Goal: Task Accomplishment & Management: Use online tool/utility

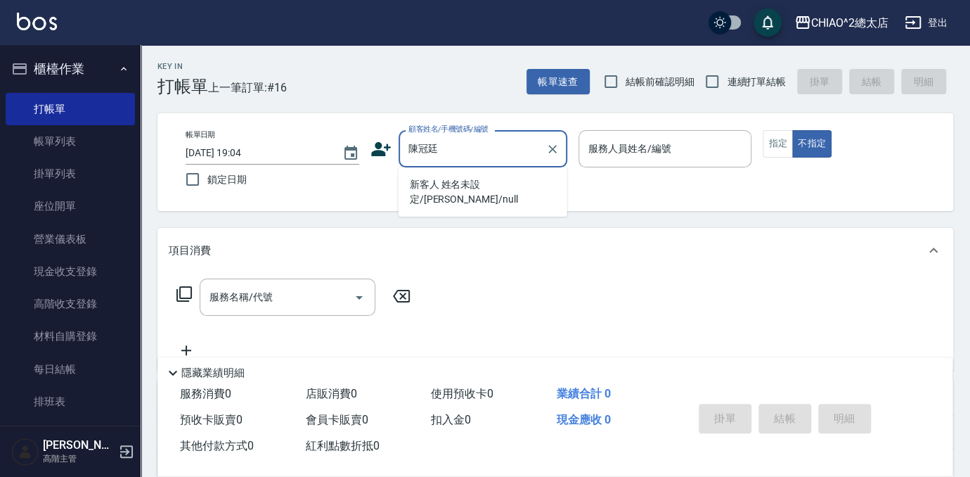
type input "新客人 姓名未設定/[PERSON_NAME]/null"
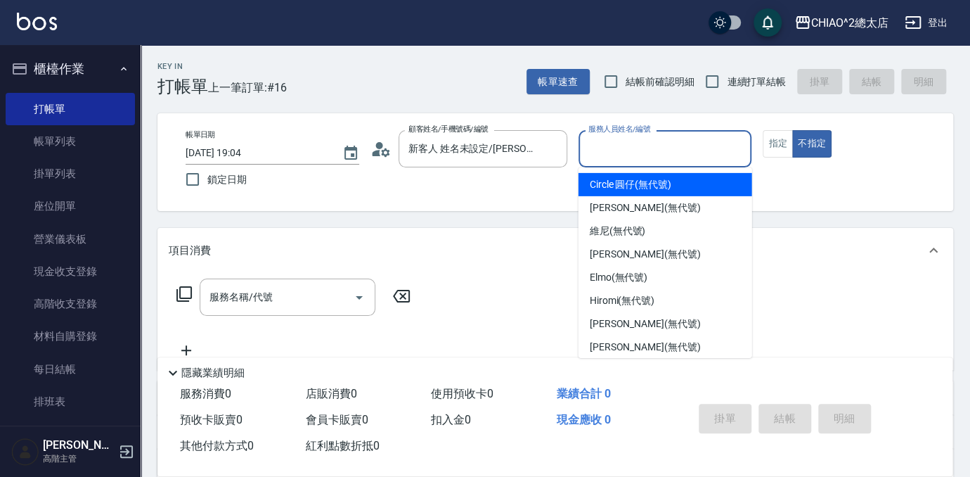
click at [631, 138] on input "服務人員姓名/編號" at bounding box center [665, 148] width 161 height 25
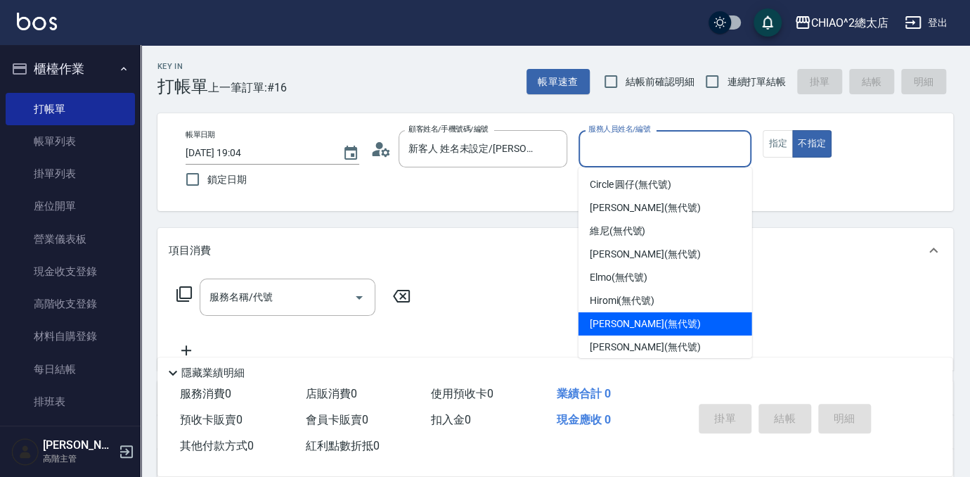
click at [666, 325] on div "[PERSON_NAME] (無代號)" at bounding box center [666, 323] width 174 height 23
type input "[PERSON_NAME](無代號)"
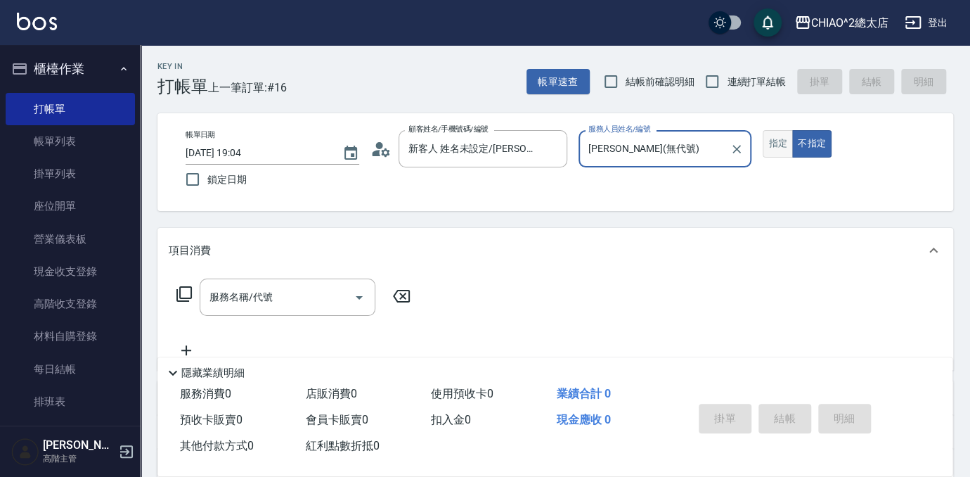
click at [783, 141] on button "指定" at bounding box center [778, 143] width 30 height 27
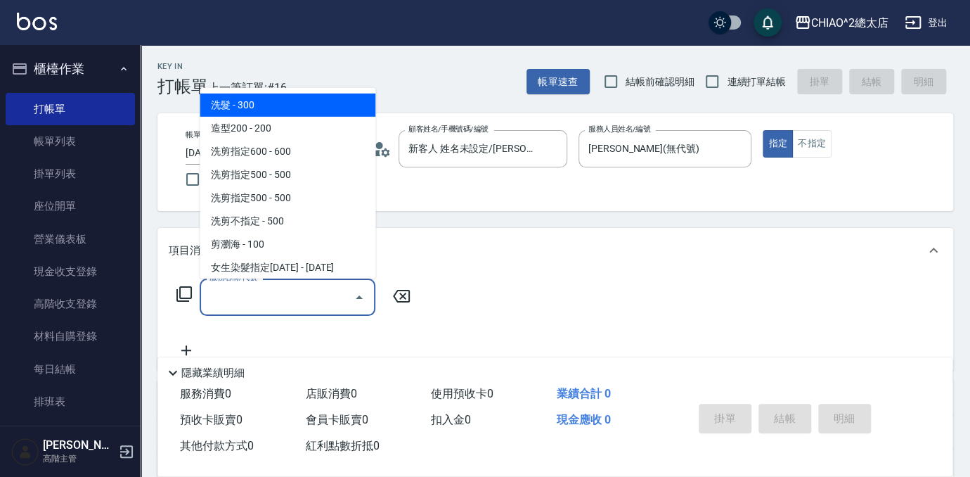
click at [289, 305] on input "服務名稱/代號" at bounding box center [277, 297] width 142 height 25
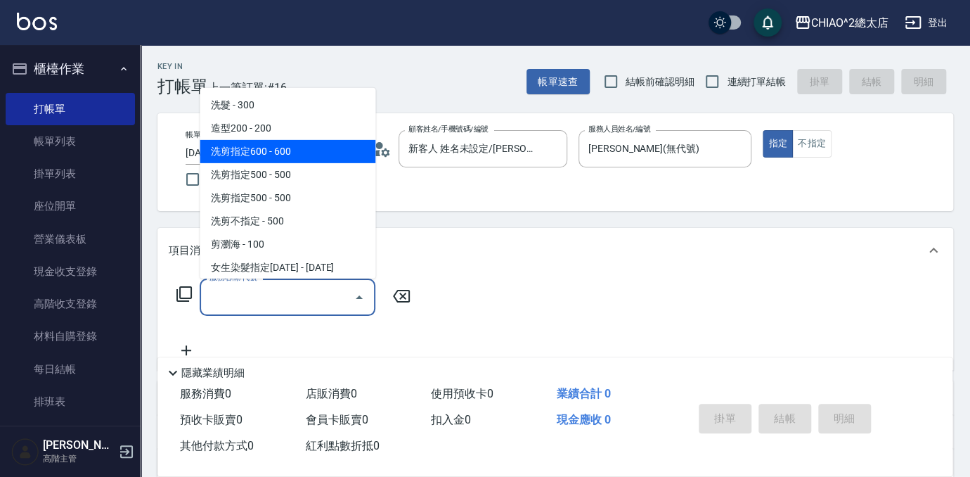
click at [366, 160] on span "洗剪指定600 - 600" at bounding box center [288, 151] width 176 height 23
type input "洗剪指定600(103107)"
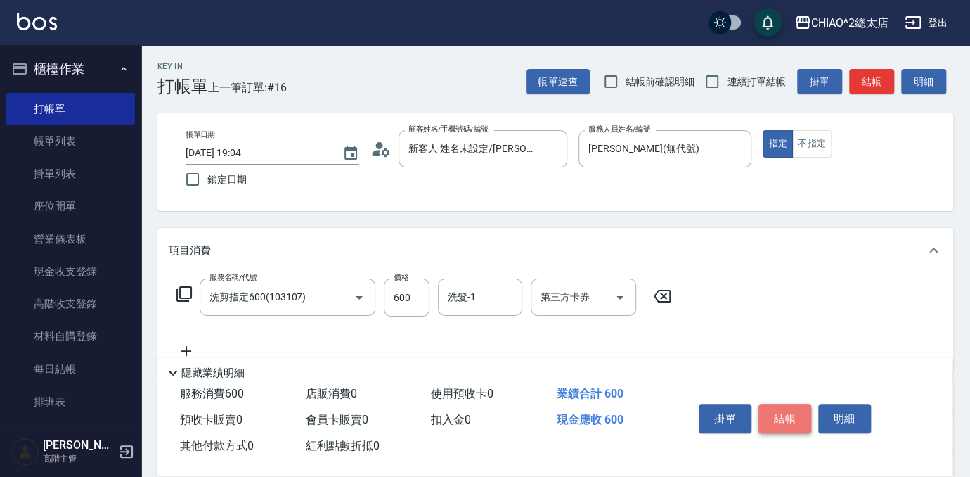
click at [772, 418] on button "結帳" at bounding box center [784, 418] width 53 height 30
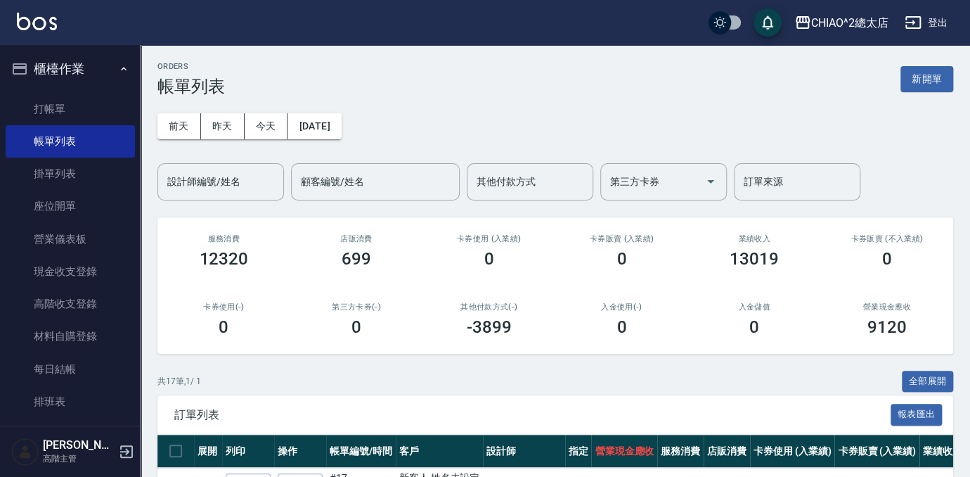
drag, startPoint x: 910, startPoint y: 80, endPoint x: 836, endPoint y: 177, distance: 121.9
click at [911, 80] on button "新開單" at bounding box center [926, 79] width 53 height 26
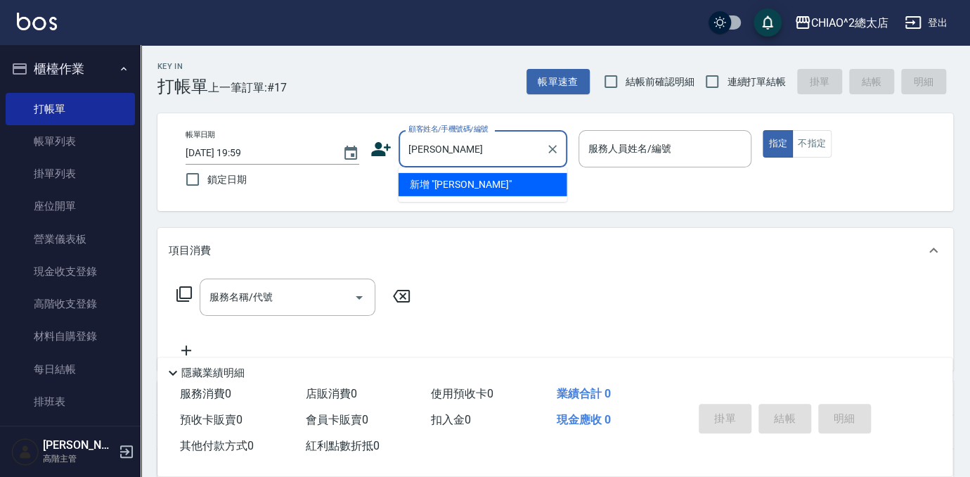
type input "[PERSON_NAME]"
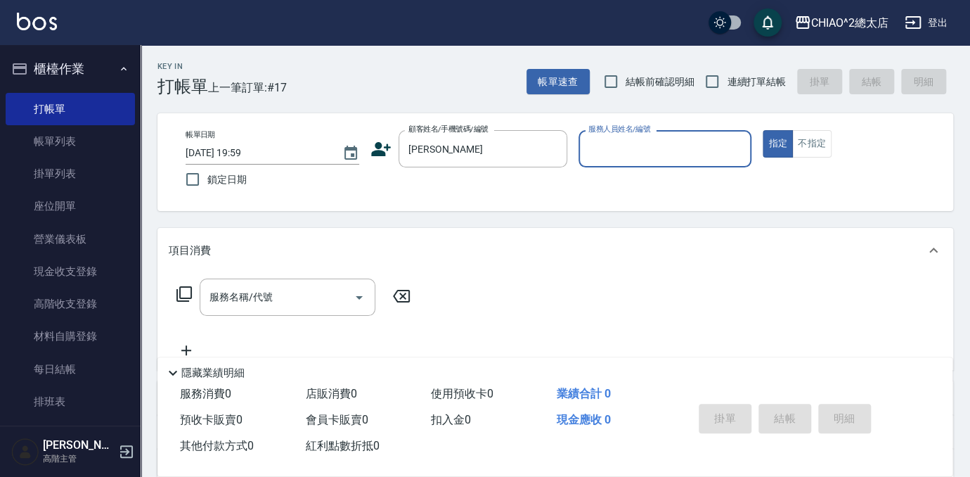
click at [610, 144] on input "服務人員姓名/編號" at bounding box center [665, 148] width 161 height 25
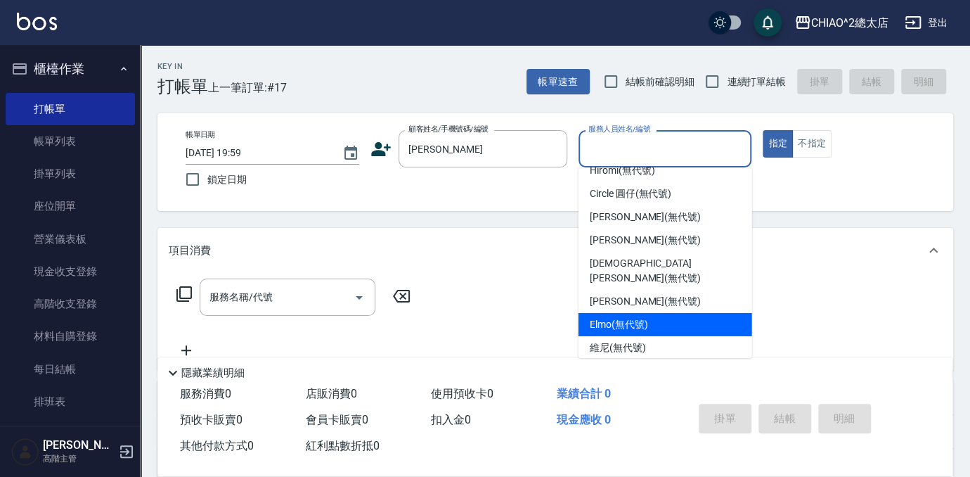
scroll to position [52, 0]
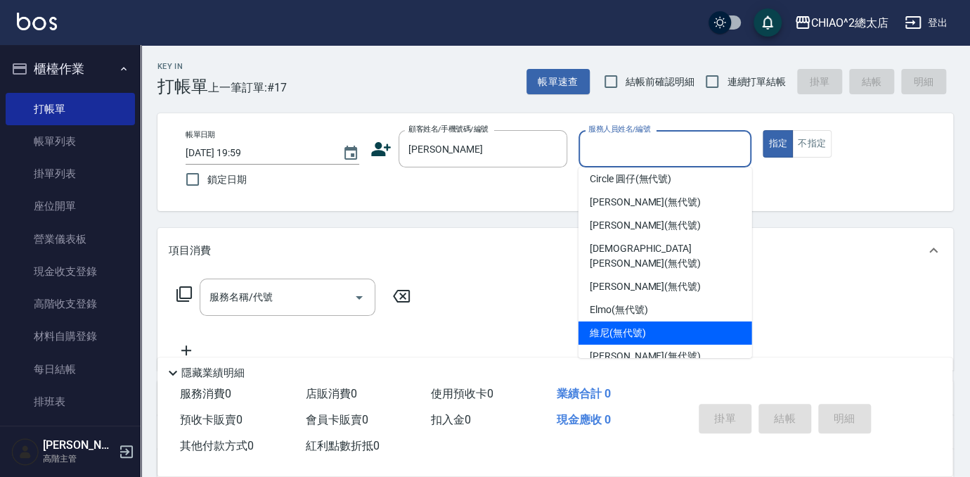
click at [676, 322] on div "維尼 (無代號)" at bounding box center [666, 332] width 174 height 23
type input "維尼(無代號)"
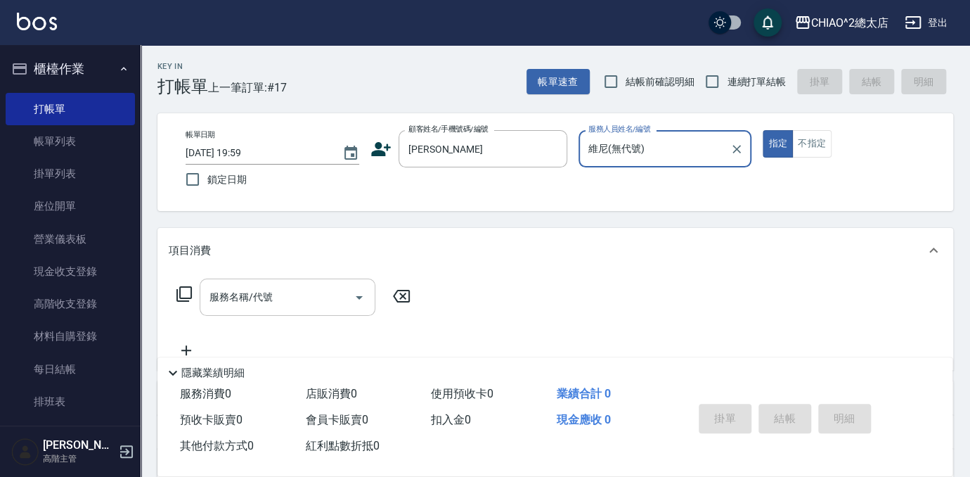
click at [266, 304] on div "服務名稱/代號 服務名稱/代號" at bounding box center [288, 296] width 176 height 37
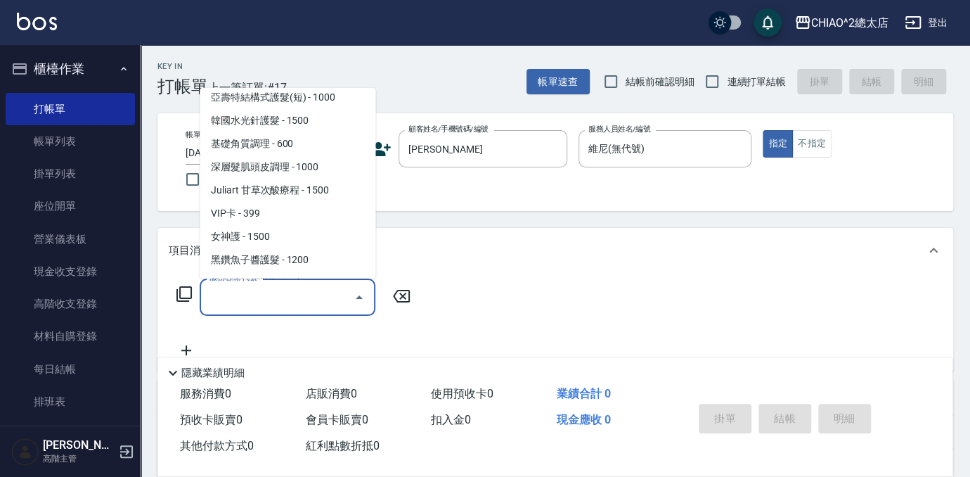
scroll to position [447, 0]
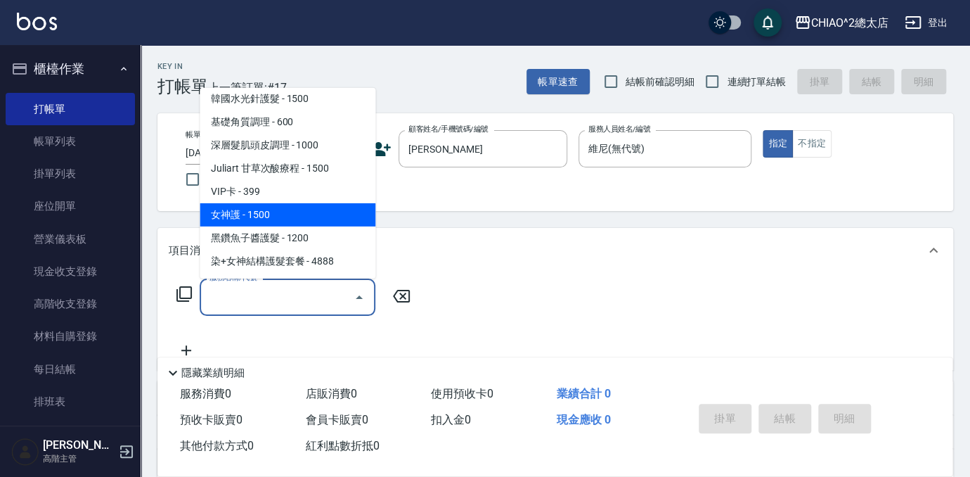
click at [321, 214] on span "女神護 - 1500" at bounding box center [288, 214] width 176 height 23
type input "女神護(104948)"
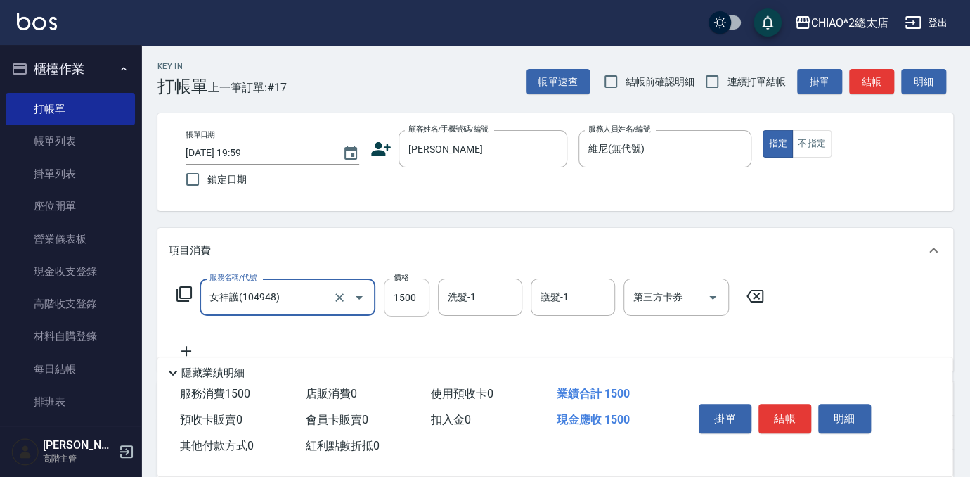
click at [417, 295] on input "1500" at bounding box center [407, 297] width 46 height 38
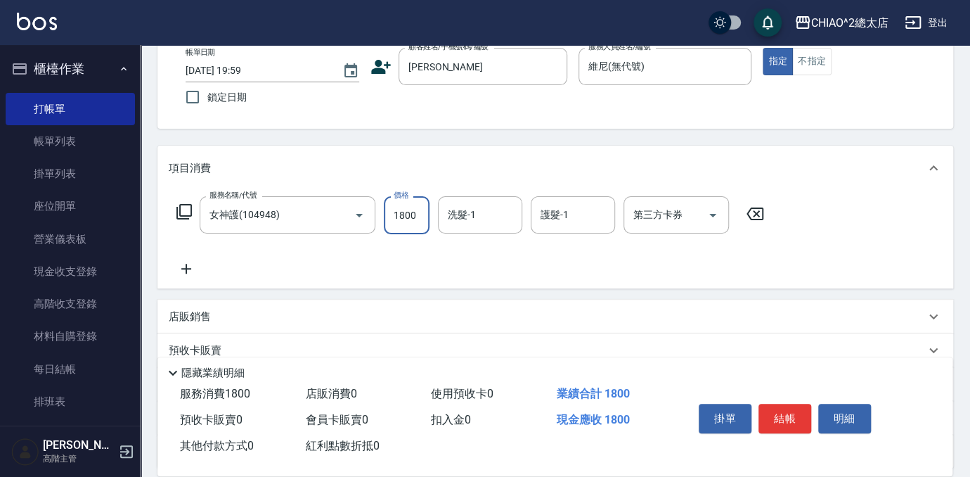
scroll to position [207, 0]
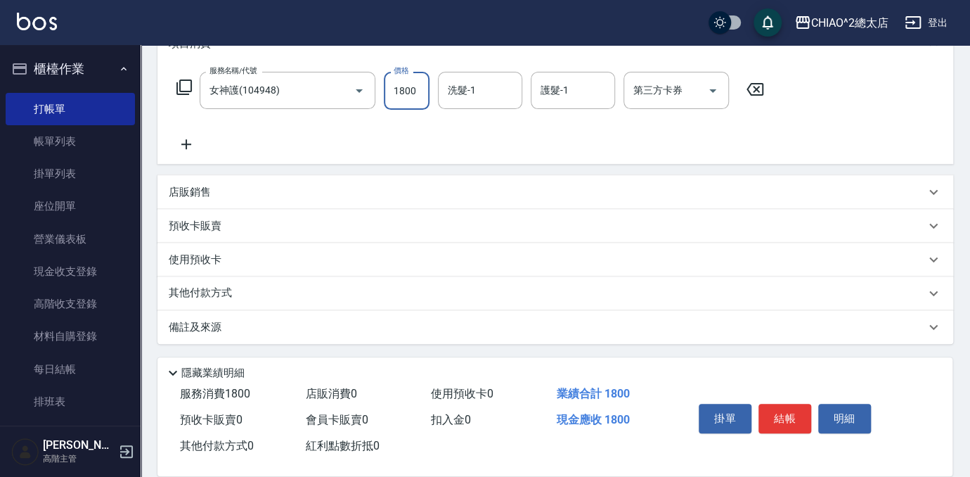
type input "1800"
click at [243, 190] on div "店販銷售" at bounding box center [547, 192] width 756 height 15
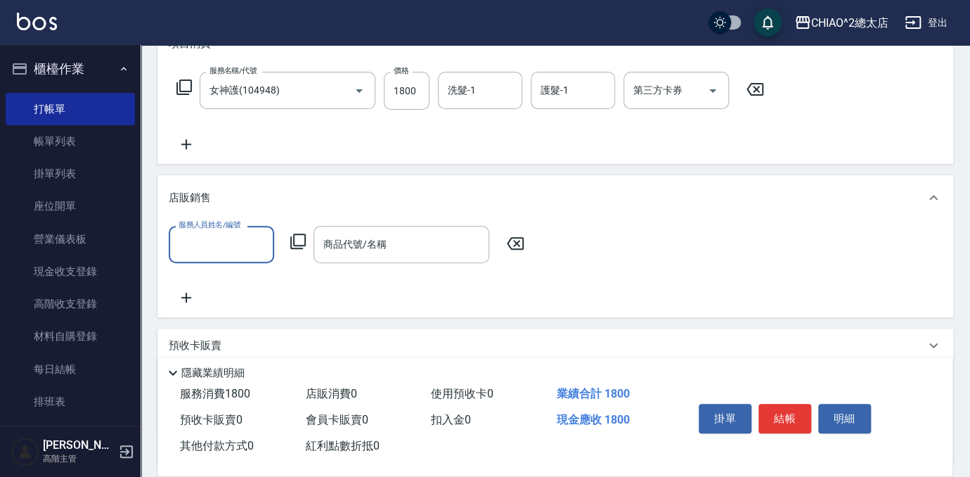
scroll to position [0, 0]
click at [224, 229] on label "服務人員姓名/編號" at bounding box center [210, 224] width 62 height 11
click at [224, 232] on input "服務人員姓名/編號" at bounding box center [221, 244] width 93 height 25
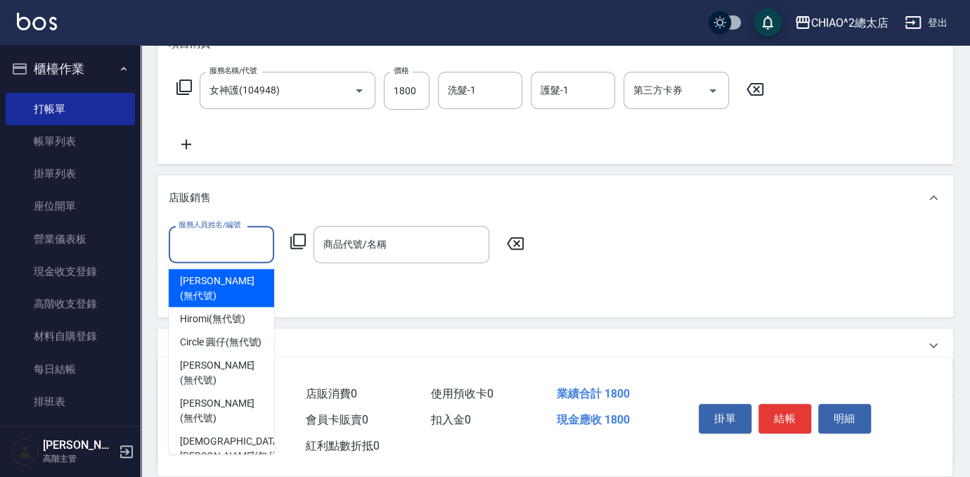
click at [226, 232] on input "服務人員姓名/編號" at bounding box center [221, 244] width 93 height 25
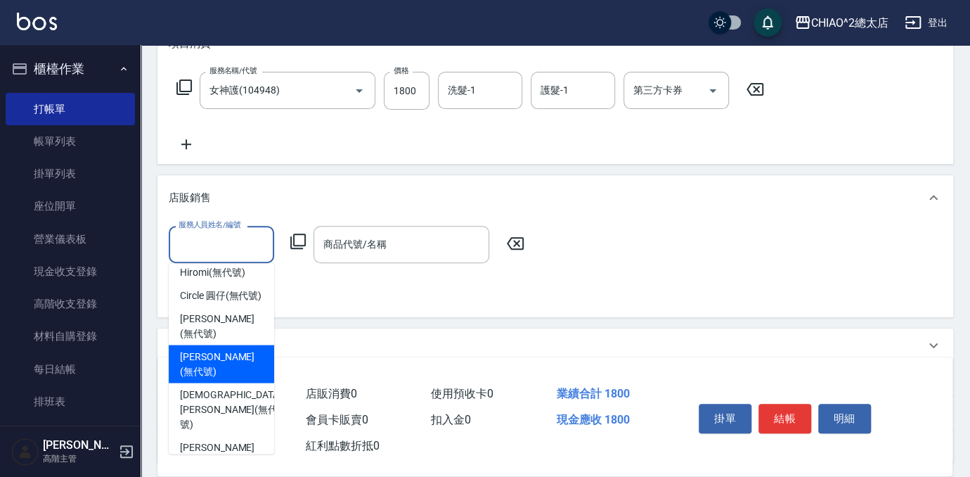
scroll to position [96, 0]
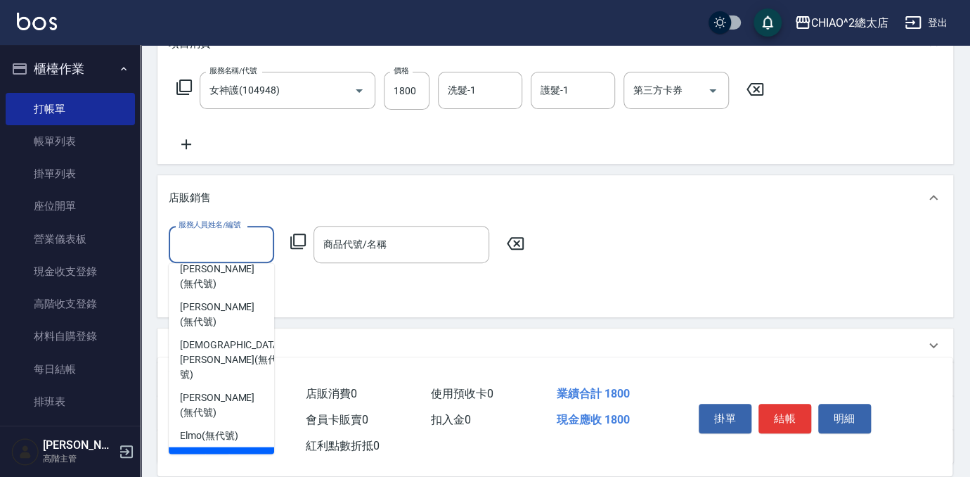
click at [228, 451] on span "維尼 (無代號)" at bounding box center [208, 458] width 56 height 15
type input "維尼(無代號)"
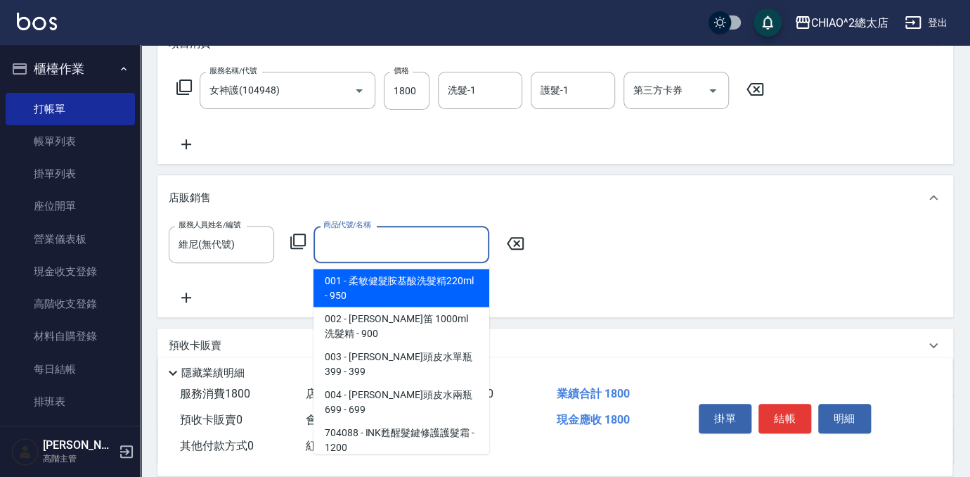
click at [389, 243] on input "商品代號/名稱" at bounding box center [401, 244] width 163 height 25
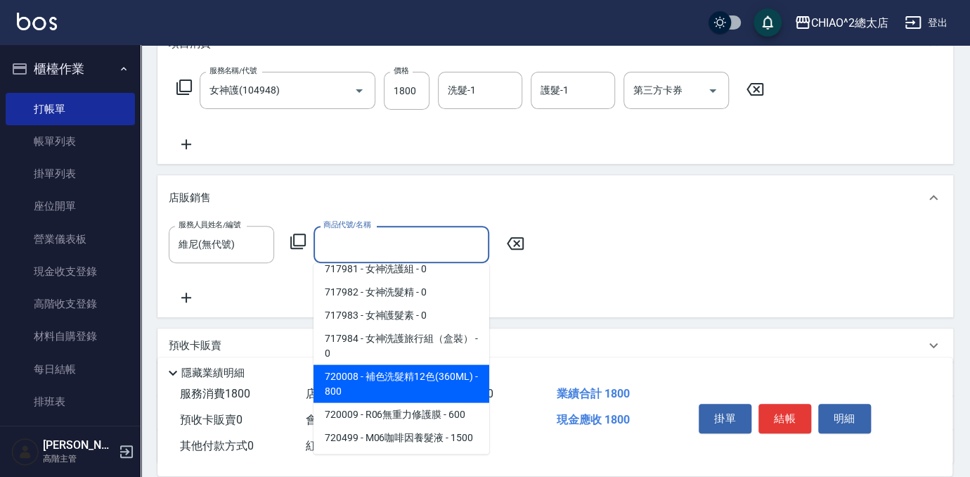
scroll to position [1725, 0]
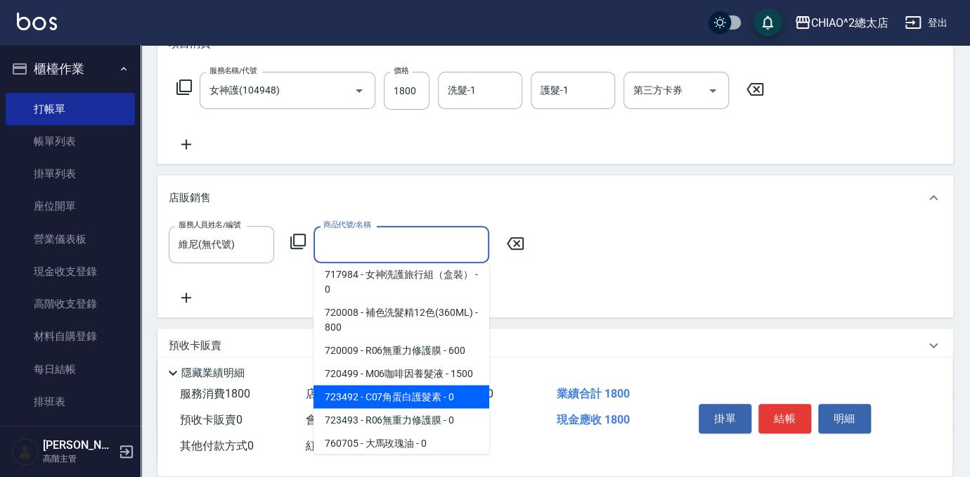
click at [422, 384] on span "723492 - C07角蛋白護髮素 - 0" at bounding box center [402, 395] width 176 height 23
type input "C07角蛋白護髮素"
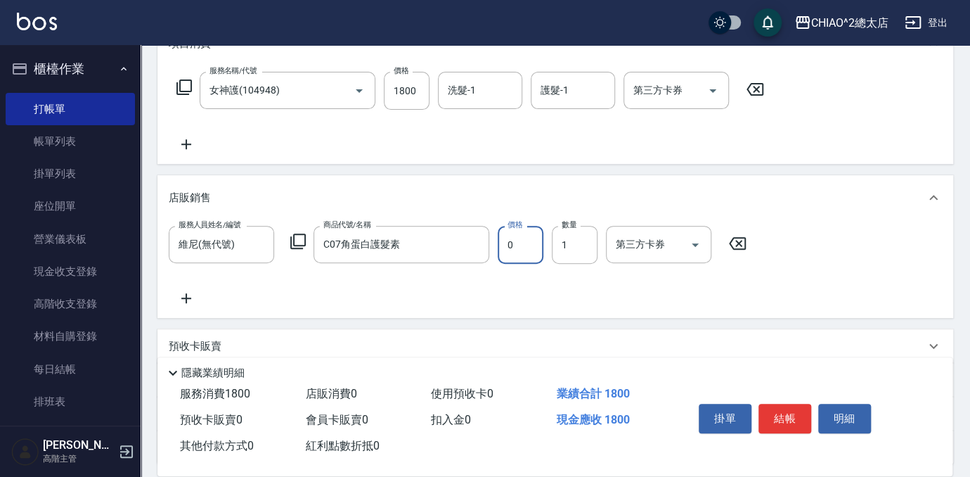
click at [522, 259] on input "0" at bounding box center [521, 245] width 46 height 38
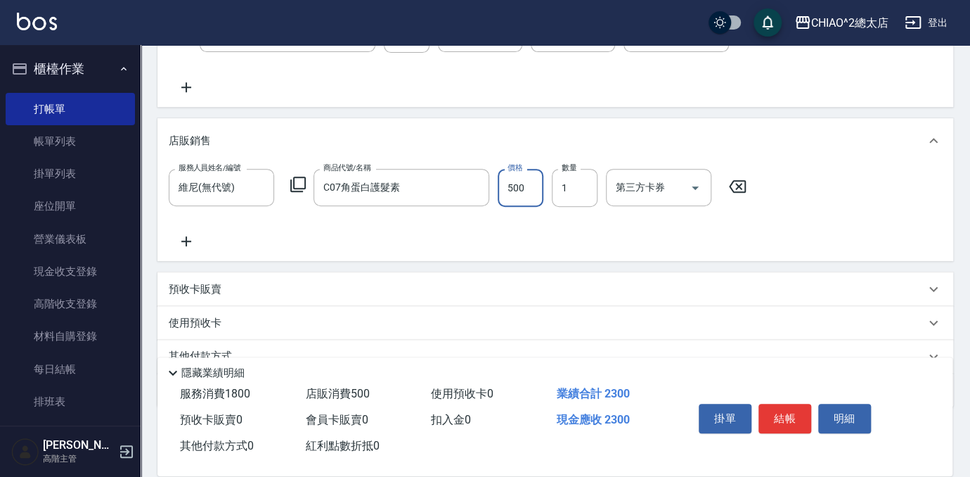
scroll to position [328, 0]
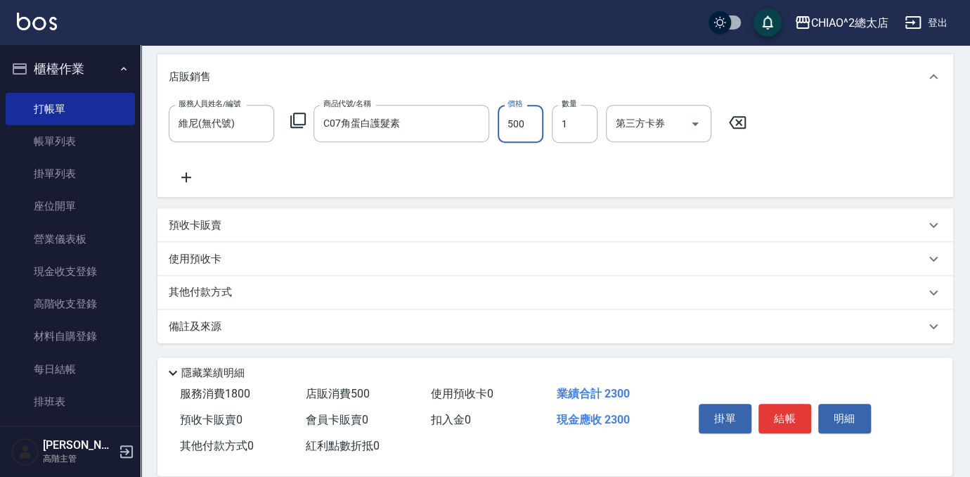
type input "500"
click at [374, 277] on div "其他付款方式" at bounding box center [555, 293] width 796 height 34
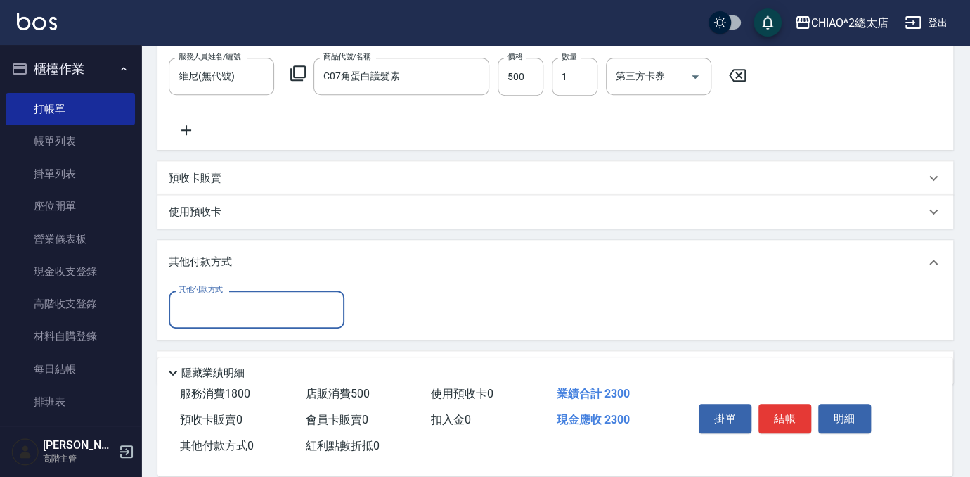
scroll to position [415, 0]
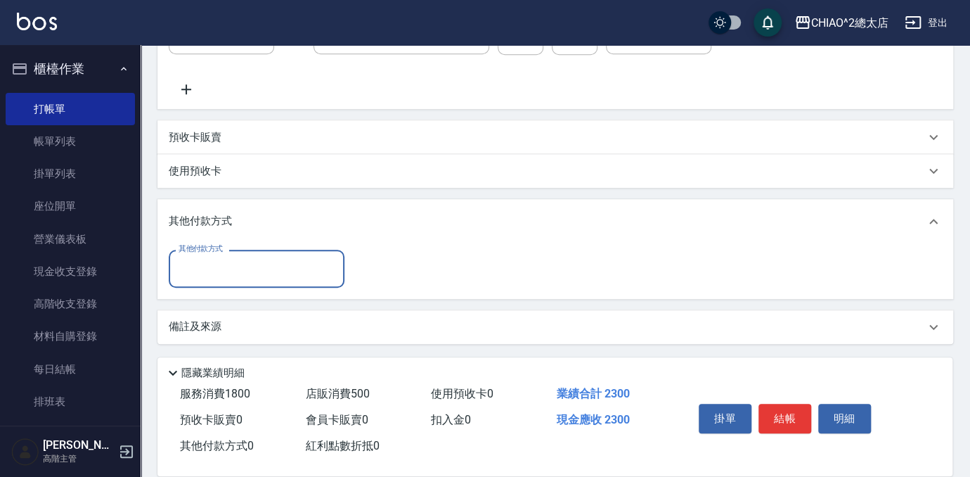
click at [257, 254] on div "其他付款方式" at bounding box center [257, 268] width 176 height 37
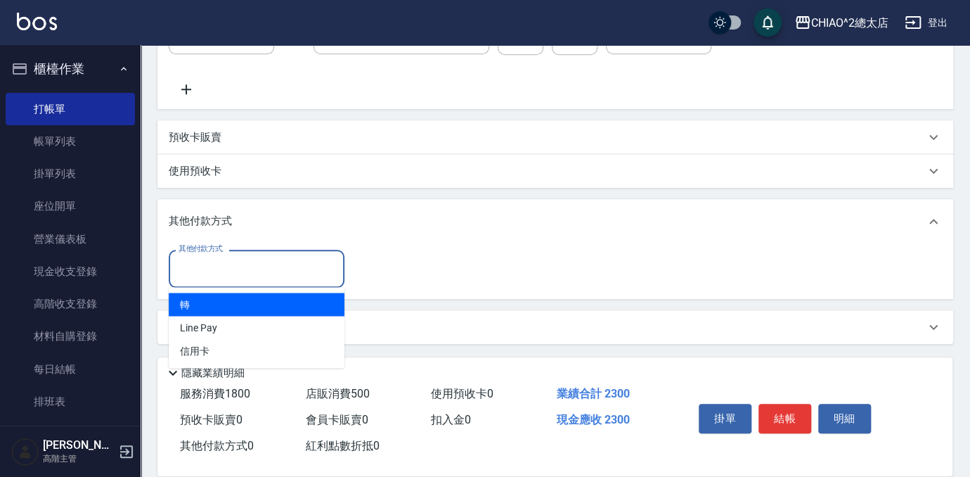
click at [256, 297] on span "轉" at bounding box center [257, 303] width 176 height 23
type input "轉"
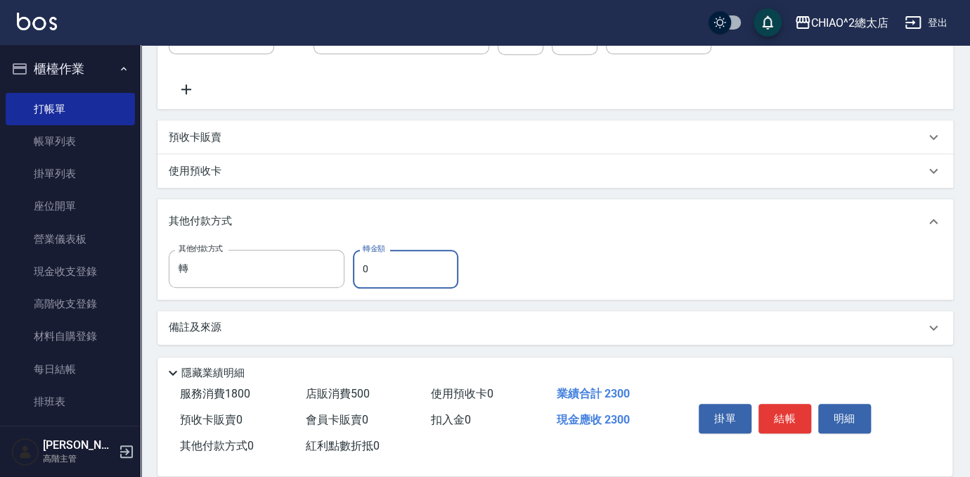
click at [444, 279] on input "0" at bounding box center [405, 269] width 105 height 38
click at [444, 280] on input "0" at bounding box center [405, 269] width 105 height 38
type input "2300"
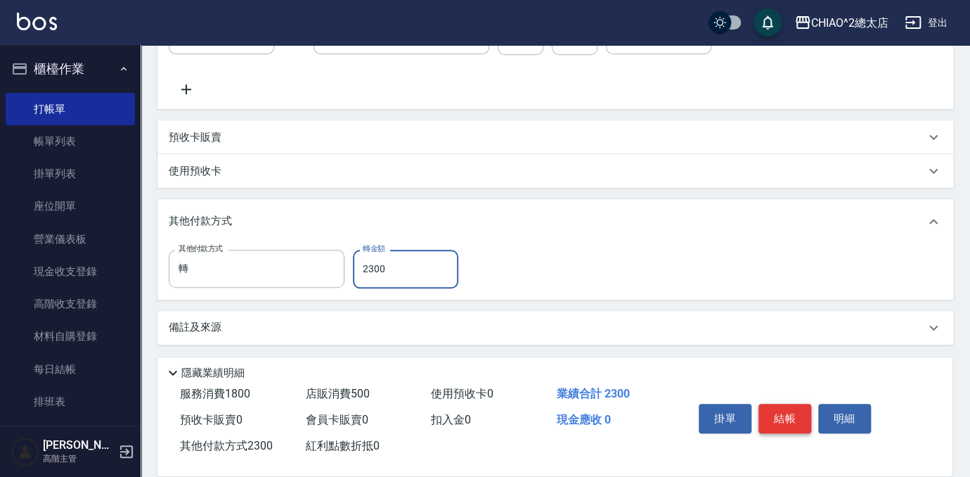
click at [787, 403] on button "結帳" at bounding box center [784, 418] width 53 height 30
